Goal: Check status: Check status

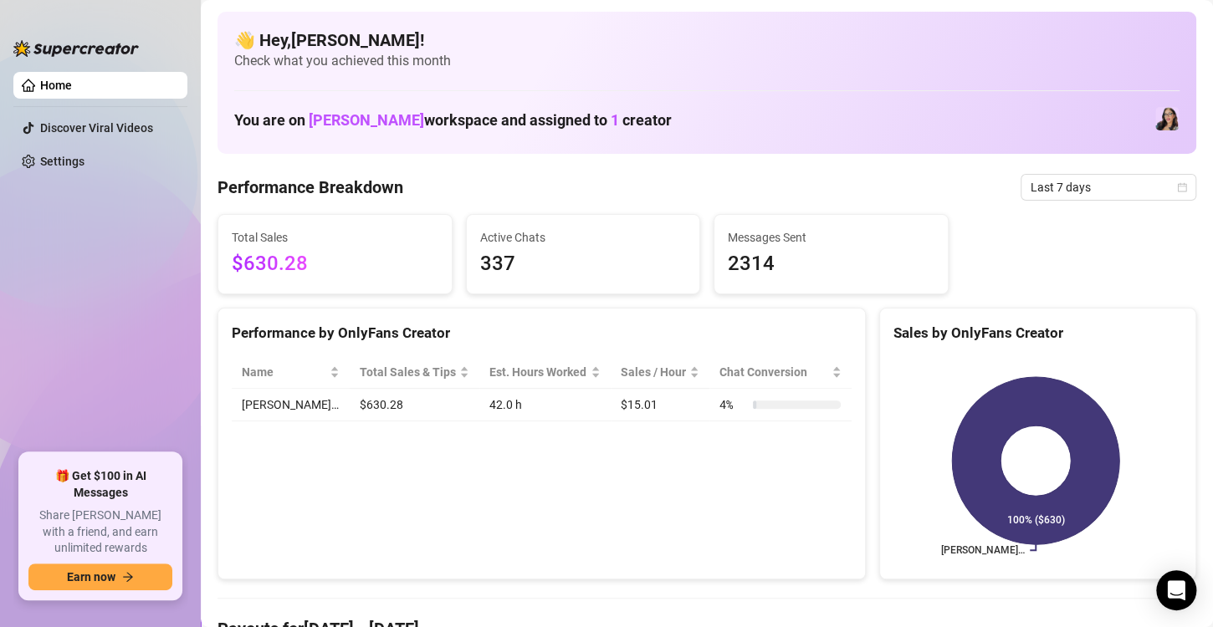
click at [715, 244] on div "Messages Sent 2314" at bounding box center [830, 254] width 233 height 79
